Goal: Answer question/provide support: Share knowledge or assist other users

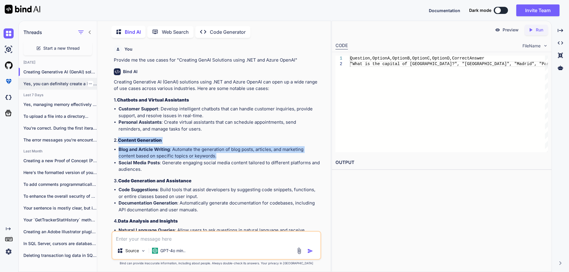
scroll to position [2, 0]
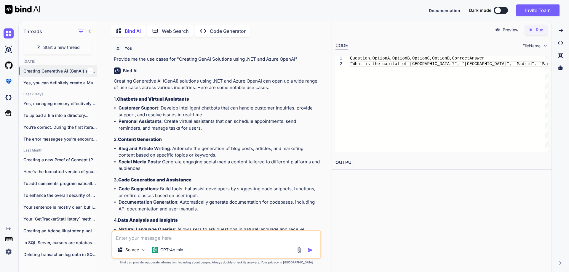
click at [90, 68] on div at bounding box center [90, 71] width 6 height 6
click at [89, 69] on icon "button" at bounding box center [91, 71] width 4 height 4
click at [101, 94] on span "Delete" at bounding box center [104, 93] width 13 height 6
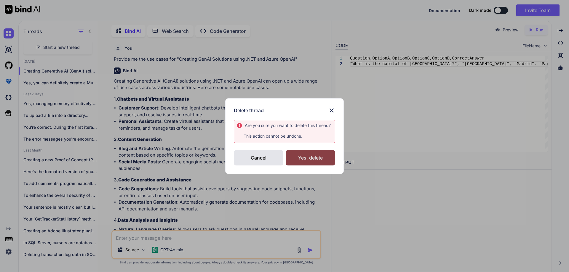
click at [306, 162] on div "Yes, delete" at bounding box center [311, 157] width 50 height 15
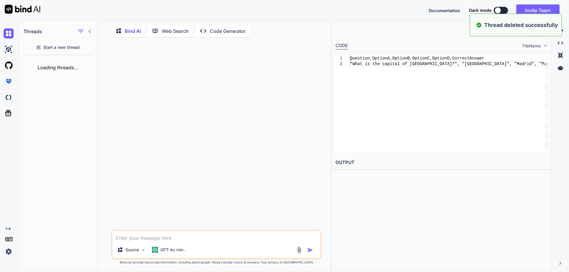
click at [74, 47] on span "Start a new thread" at bounding box center [61, 47] width 36 height 6
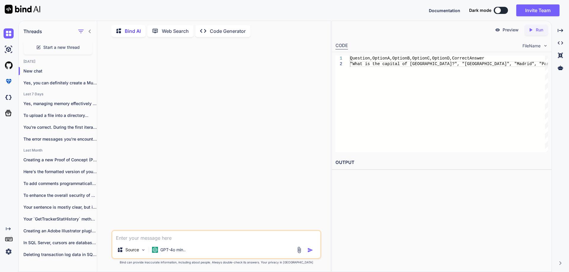
click at [184, 240] on textarea at bounding box center [216, 236] width 208 height 11
type textarea "Is this a good things to store sentive information in setting.py?"
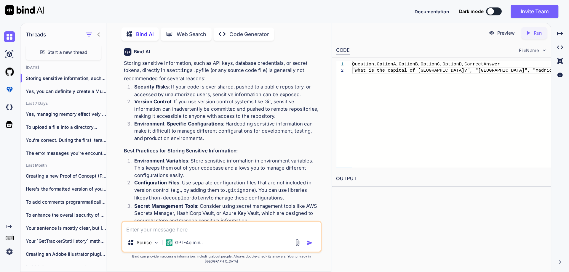
scroll to position [16, 0]
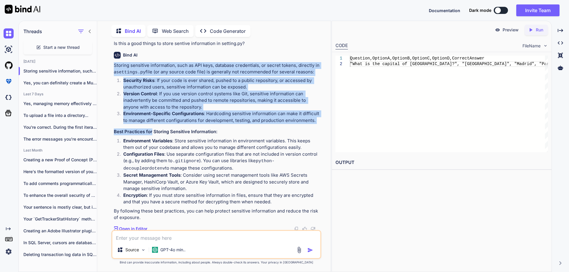
drag, startPoint x: 114, startPoint y: 66, endPoint x: 152, endPoint y: 132, distance: 76.5
click at [152, 132] on div "Storing sensitive information, such as API keys, database credentials, or secre…" at bounding box center [217, 141] width 206 height 159
click at [152, 132] on h3 "Best Practices for Storing Sensitive Information:" at bounding box center [217, 132] width 206 height 7
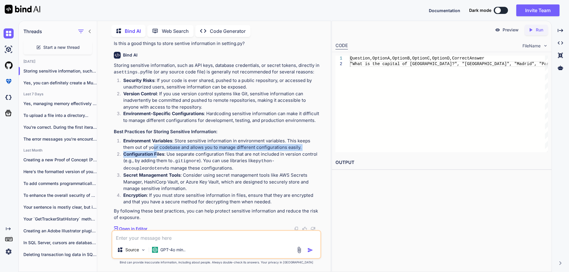
drag, startPoint x: 154, startPoint y: 147, endPoint x: 156, endPoint y: 156, distance: 8.8
click at [156, 156] on ol "Environment Variables : Store sensitive information in environment variables. T…" at bounding box center [217, 172] width 206 height 68
click at [135, 105] on p "Version Control : If you use version control systems like Git, sensitive inform…" at bounding box center [221, 101] width 197 height 20
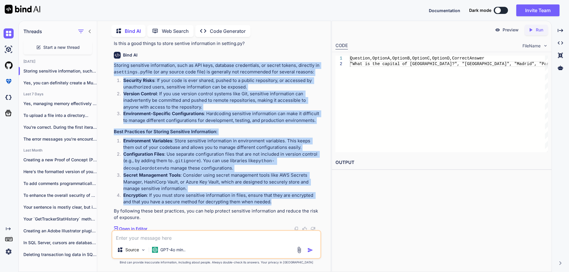
drag, startPoint x: 114, startPoint y: 66, endPoint x: 279, endPoint y: 202, distance: 212.7
click at [279, 202] on div "Storing sensitive information, such as API keys, database credentials, or secre…" at bounding box center [217, 141] width 206 height 159
copy div "Storing sensitive information, such as API keys, database credentials, or secre…"
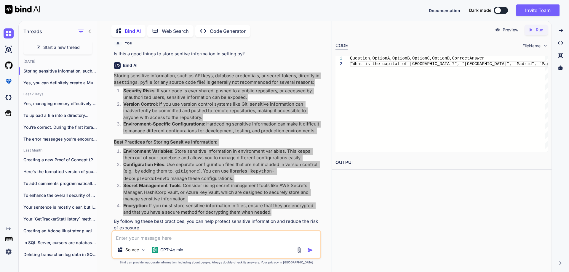
scroll to position [0, 0]
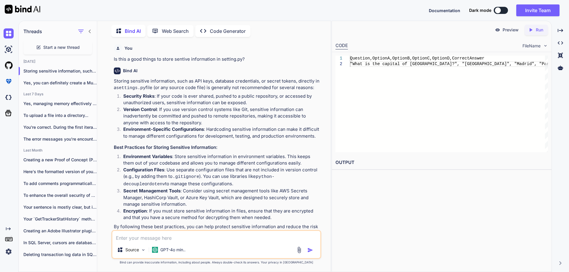
click at [391, 6] on div "Documentation Dark mode Invite Team Created with Pixso." at bounding box center [284, 10] width 569 height 21
click at [165, 238] on textarea at bounding box center [216, 236] width 208 height 11
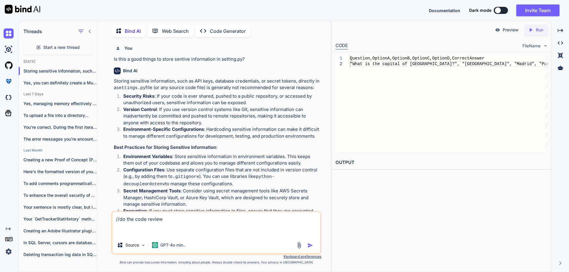
paste textarea "# Define the function as per your custom API def fetch_response(system_prompt, …"
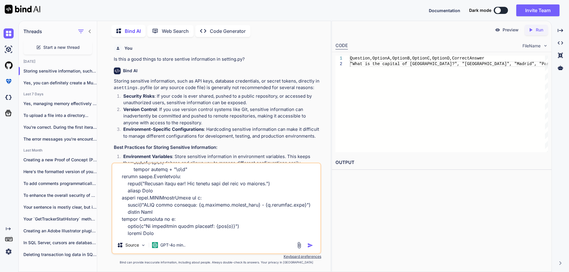
scroll to position [4, 0]
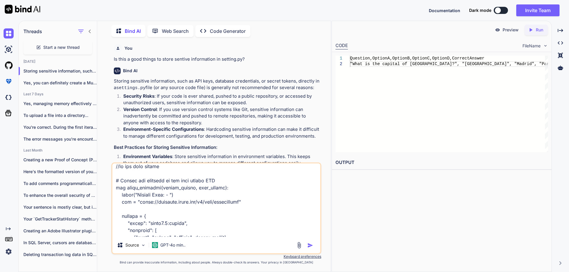
click at [158, 203] on textarea at bounding box center [216, 201] width 208 height 74
click at [230, 202] on textarea at bounding box center [216, 201] width 208 height 74
click at [228, 203] on textarea at bounding box center [216, 201] width 208 height 74
type textarea "//do the code review # Define the function as per your custom API def fetch_res…"
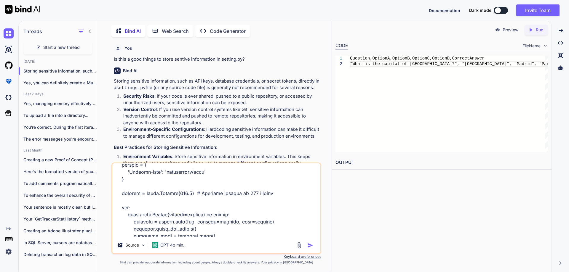
scroll to position [123, 0]
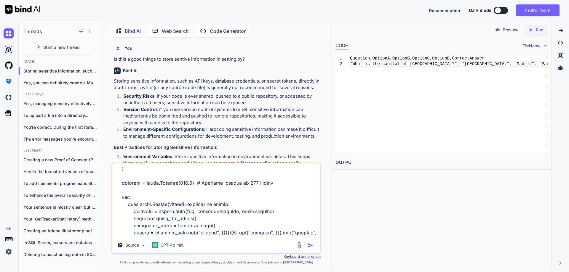
click at [229, 210] on textarea at bounding box center [216, 201] width 208 height 74
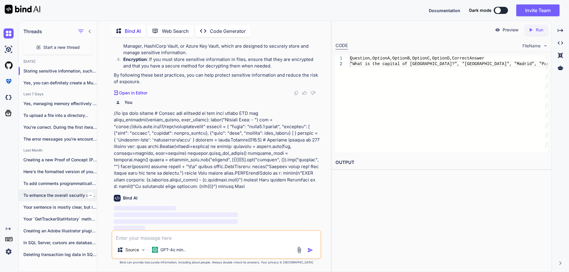
scroll to position [152, 0]
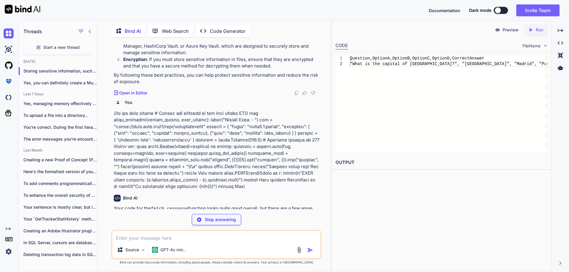
click at [261, 185] on p at bounding box center [217, 150] width 206 height 80
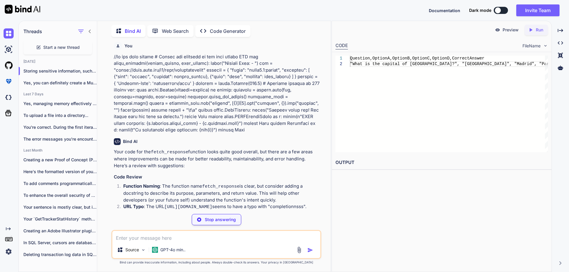
scroll to position [241, 0]
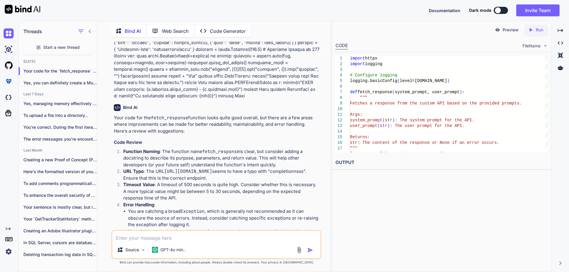
drag, startPoint x: 115, startPoint y: 119, endPoint x: 174, endPoint y: 132, distance: 60.5
click at [174, 132] on p "Your code for the fetch_response function looks quite good overall, but there a…" at bounding box center [217, 125] width 206 height 20
copy p "our code for the fetch_response function looks quite good overall, but there ar…"
click at [150, 121] on p "Your code for the fetch_response function looks quite good overall, but there a…" at bounding box center [217, 125] width 206 height 20
drag, startPoint x: 115, startPoint y: 118, endPoint x: 119, endPoint y: 118, distance: 3.9
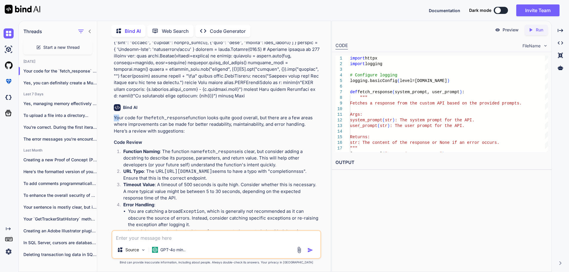
click at [119, 118] on p "Your code for the fetch_response function looks quite good overall, but there a…" at bounding box center [217, 125] width 206 height 20
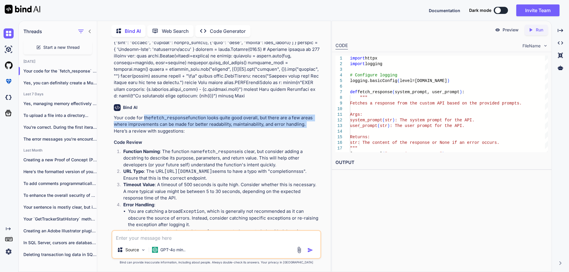
drag, startPoint x: 143, startPoint y: 118, endPoint x: 305, endPoint y: 123, distance: 161.3
click at [305, 123] on p "Your code for the fetch_response function looks quite good overall, but there a…" at bounding box center [217, 125] width 206 height 20
click at [171, 131] on p "Your code for the fetch_response function looks quite good overall, but there a…" at bounding box center [217, 125] width 206 height 20
copy p "the fetch_response function looks quite good overall, but there are a few areas…"
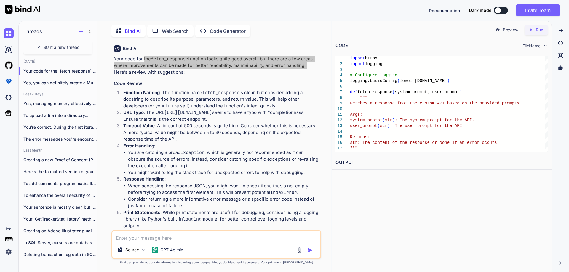
scroll to position [300, 0]
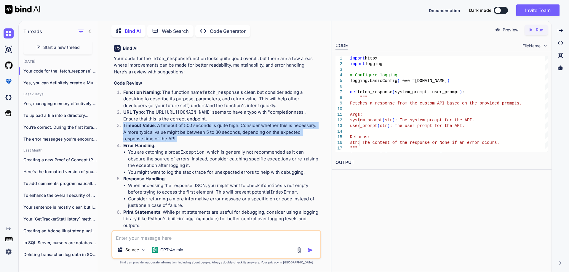
drag, startPoint x: 124, startPoint y: 126, endPoint x: 165, endPoint y: 139, distance: 42.9
click at [165, 139] on p "Timeout Value : A timeout of 500 seconds is quite high. Consider whether this i…" at bounding box center [221, 132] width 197 height 20
copy p "Timeout Value : A timeout of 500 seconds is quite high. Consider whether this i…"
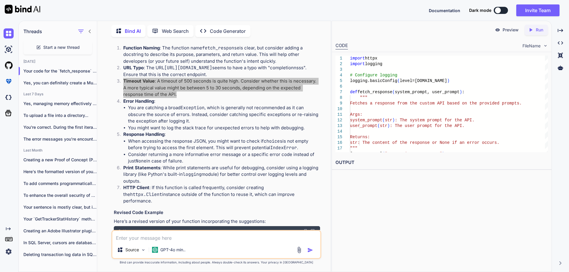
scroll to position [359, 0]
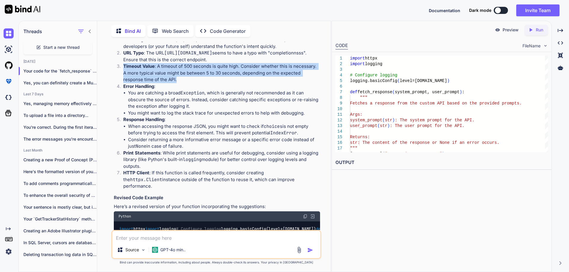
drag, startPoint x: 124, startPoint y: 87, endPoint x: 288, endPoint y: 182, distance: 189.2
click at [288, 182] on ol "Function Naming : The function name fetch_response is clear, but consider addin…" at bounding box center [217, 110] width 206 height 160
copy ol "Error Handling : You are catching a broad Exception , which is generally not re…"
click at [226, 155] on p "Print Statements : While print statements are useful for debugging, consider us…" at bounding box center [221, 160] width 197 height 20
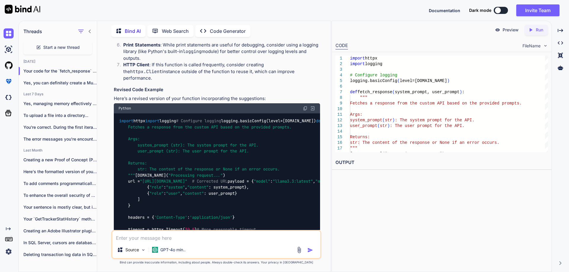
scroll to position [377, 0]
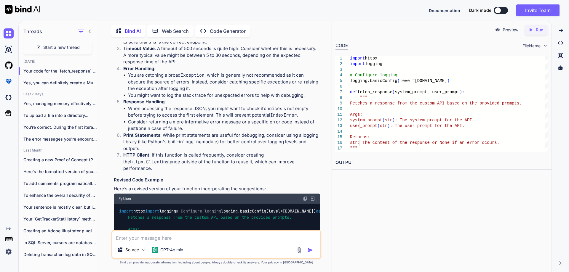
click at [187, 238] on textarea at bounding box center [216, 236] width 208 height 11
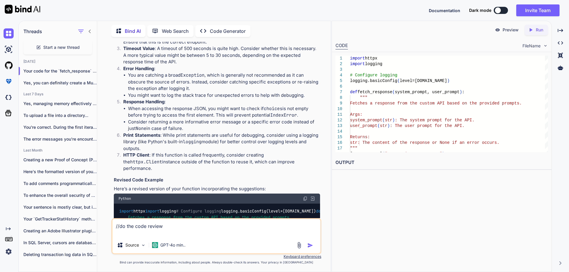
paste textarea "# Create a custom LangChain-compatible class using the fetch_response API class…"
type textarea "//do the code review # Create a custom LangChain-compatible class using the fet…"
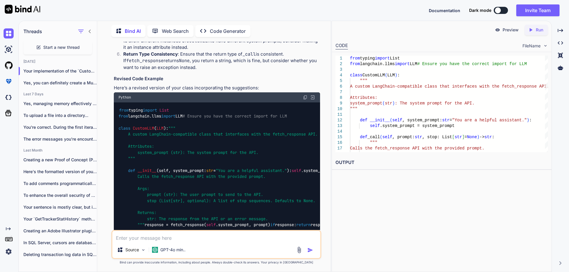
scroll to position [998, 0]
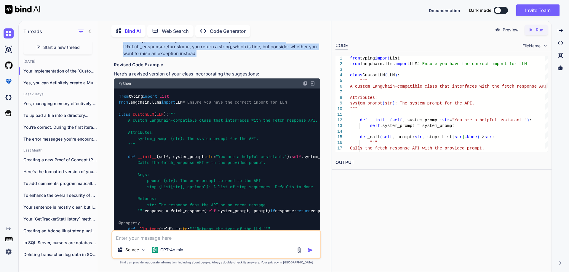
drag, startPoint x: 124, startPoint y: 165, endPoint x: 205, endPoint y: 176, distance: 82.0
click at [205, 57] on p "Return Type Consistency : Ensure that the return type of _call is consistent. I…" at bounding box center [221, 47] width 197 height 20
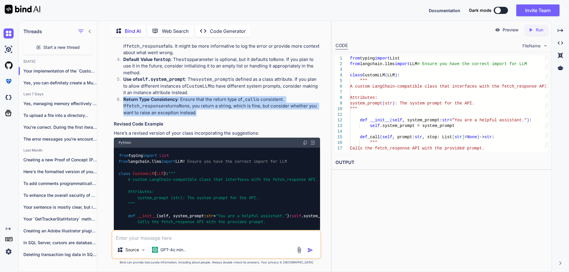
drag, startPoint x: 164, startPoint y: 91, endPoint x: 300, endPoint y: 104, distance: 136.7
copy p "the CustomLLM class that utilizes the fetch_response API looks good overall. Ho…"
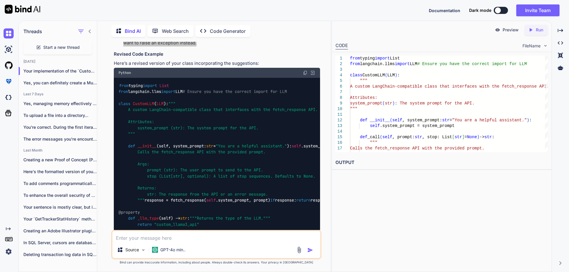
scroll to position [998, 0]
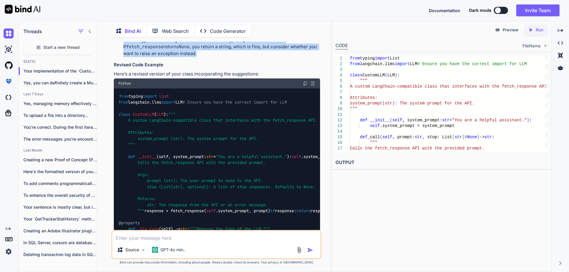
drag, startPoint x: 124, startPoint y: 163, endPoint x: 204, endPoint y: 175, distance: 81.2
click at [204, 57] on p "Return Type Consistency : Ensure that the return type of _call is consistent. I…" at bounding box center [221, 47] width 197 height 20
copy p "Return Type Consistency : Ensure that the return type of _call is consistent. I…"
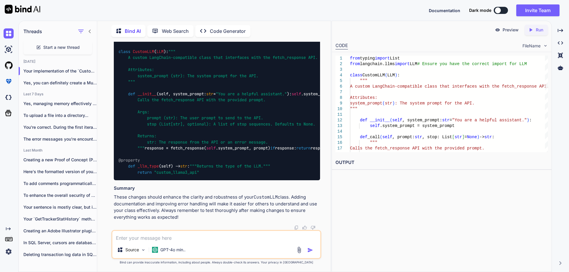
scroll to position [1257, 0]
click at [147, 238] on textarea at bounding box center [216, 236] width 208 height 11
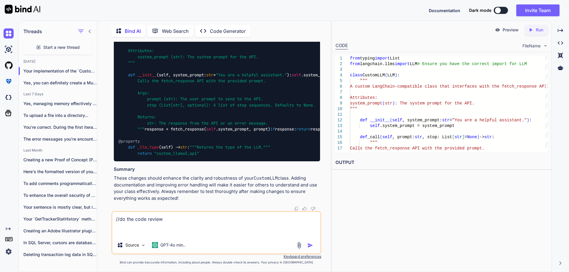
paste textarea "def perform_rag_query(self, vectorstore, query): """ Perform a Retrieval-Augmen…"
type textarea "//do the code review def perform_rag_query(self, vectorstore, query): """ Perfo…"
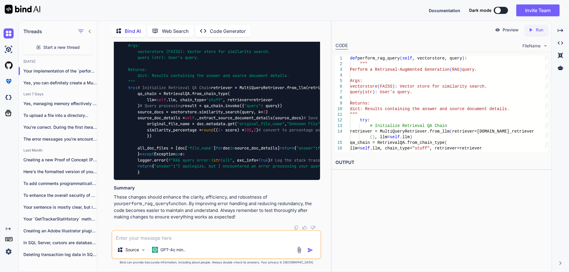
scroll to position [2016, 0]
click at [167, 237] on textarea at bounding box center [216, 236] width 208 height 11
paste textarea "all_doc_files"
type textarea "Is all_doc_files in use?"
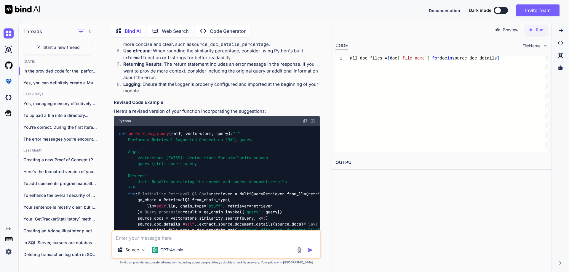
scroll to position [1559, 0]
drag, startPoint x: 163, startPoint y: 115, endPoint x: 133, endPoint y: 129, distance: 33.0
copy p "the perform_rag_query function looks solid overall, but there are several areas…"
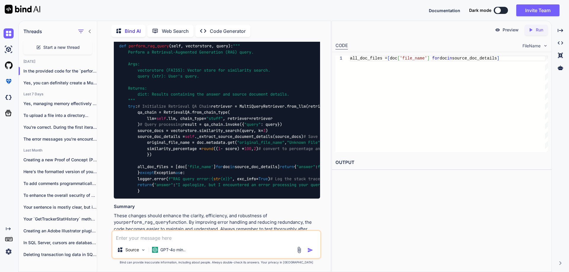
scroll to position [1678, 0]
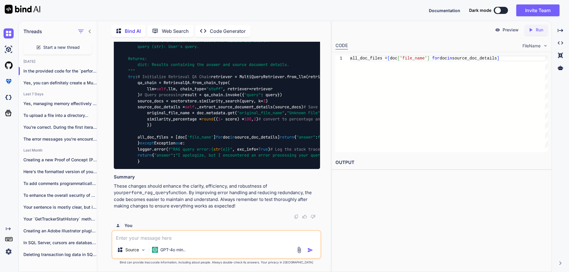
drag, startPoint x: 123, startPoint y: 116, endPoint x: 298, endPoint y: 122, distance: 175.0
copy p "Variable Naming : The variable source_doc_details_pecnt could be renamed to som…"
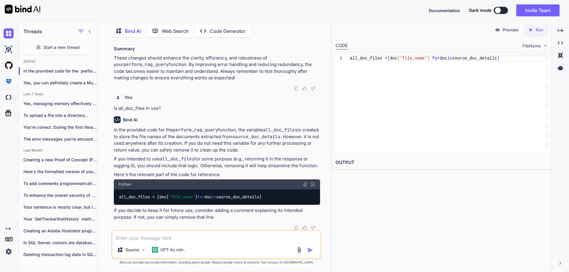
scroll to position [2181, 0]
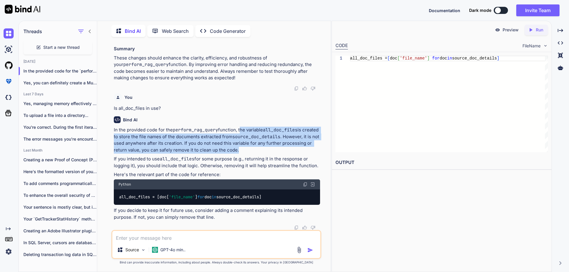
drag, startPoint x: 240, startPoint y: 129, endPoint x: 271, endPoint y: 150, distance: 36.8
click at [271, 150] on p "In the provided code for the perform_rag_query function, the variable all_doc_f…" at bounding box center [217, 140] width 206 height 27
copy p "the variable all_doc_files is created to store the file names of the documents …"
